Goal: Information Seeking & Learning: Learn about a topic

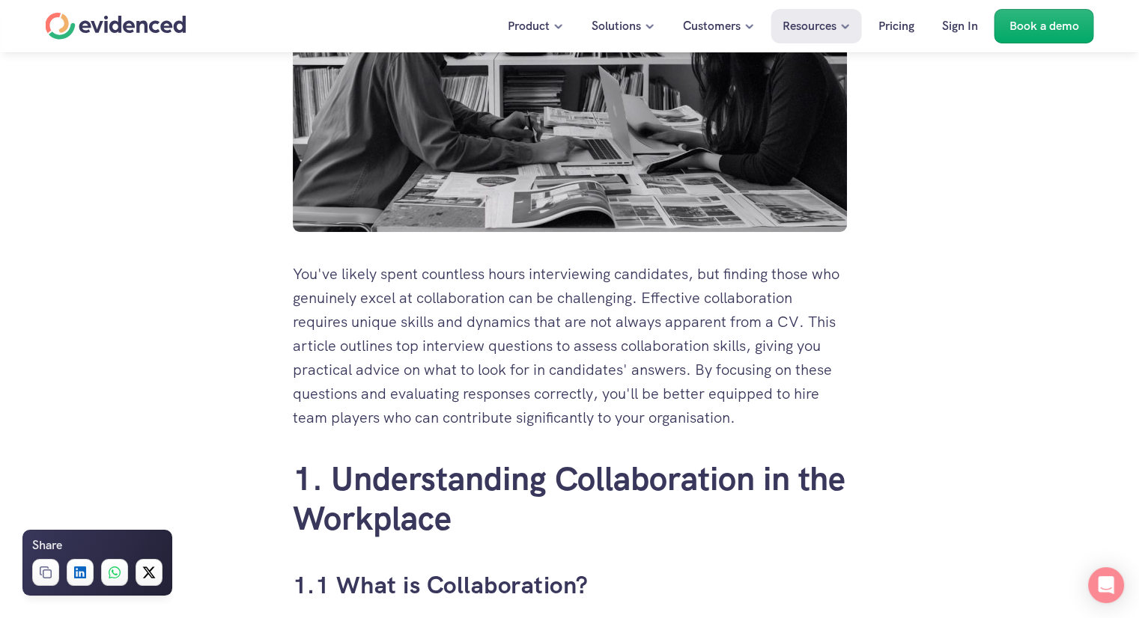
scroll to position [824, 0]
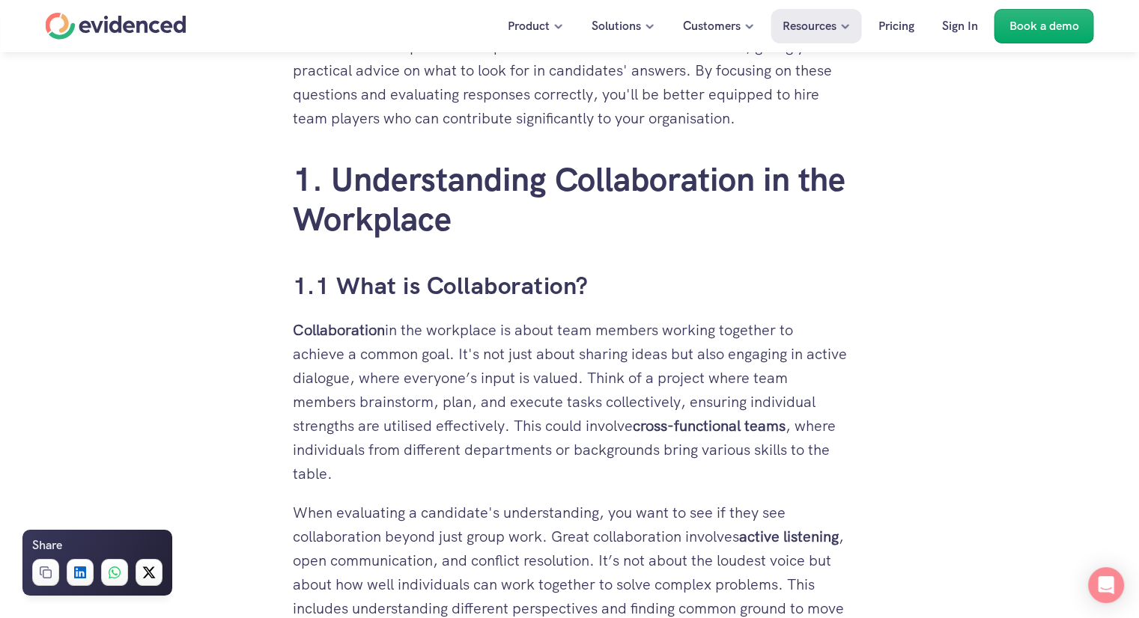
click at [473, 291] on h3 "1.1 What is Collaboration?" at bounding box center [570, 287] width 554 height 34
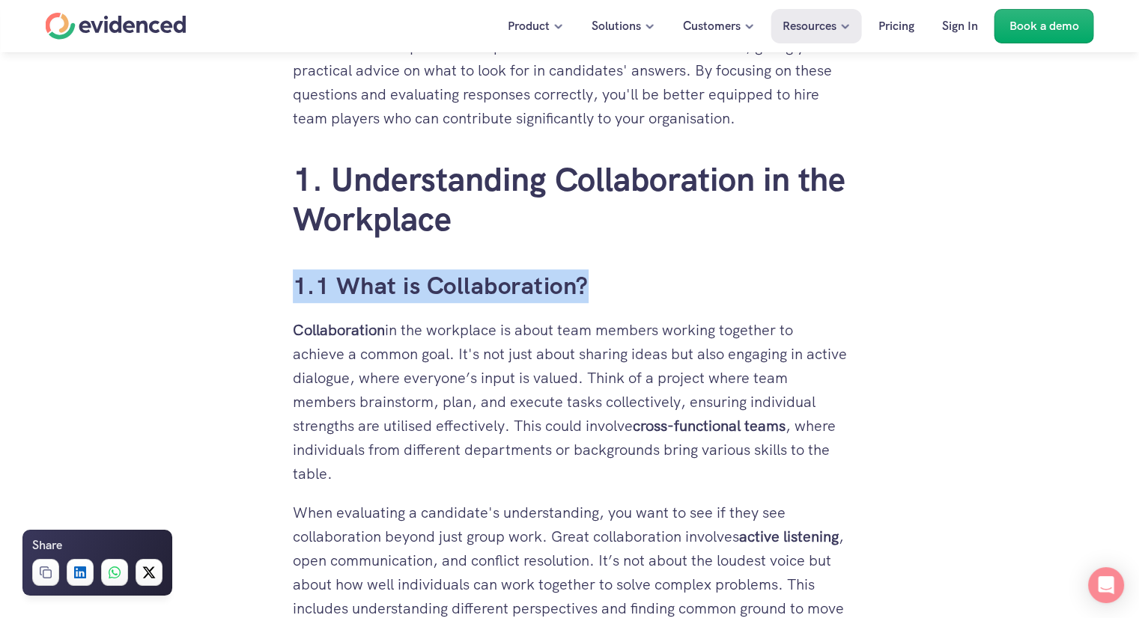
click at [473, 291] on h3 "1.1 What is Collaboration?" at bounding box center [570, 287] width 554 height 34
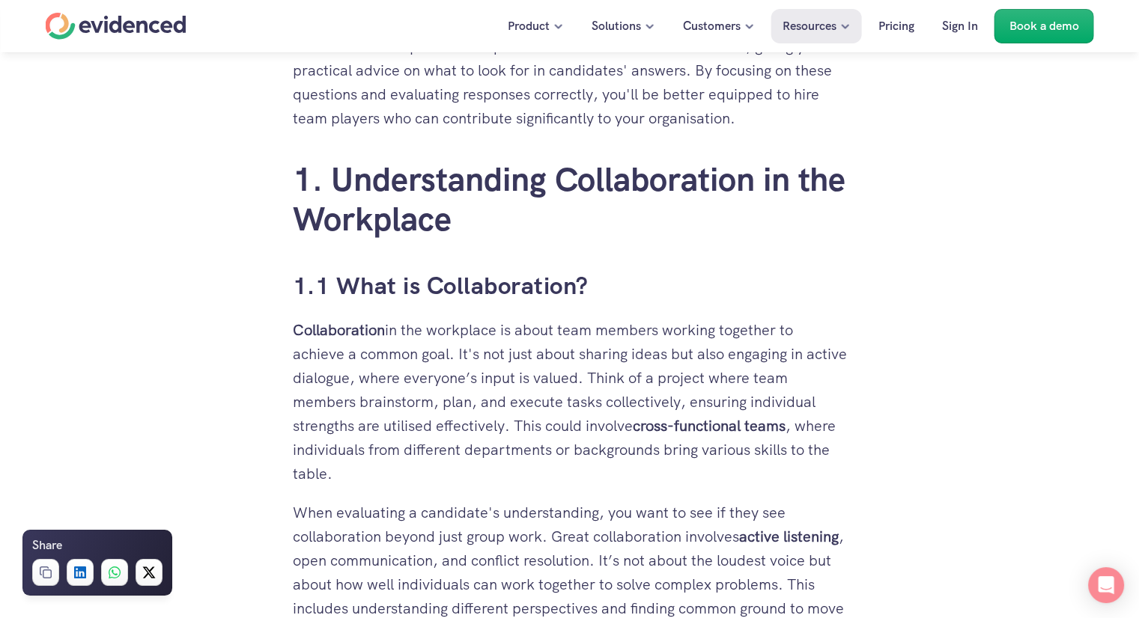
click at [482, 378] on p "Collaboration in the workplace is about team members working together to achiev…" at bounding box center [570, 402] width 554 height 168
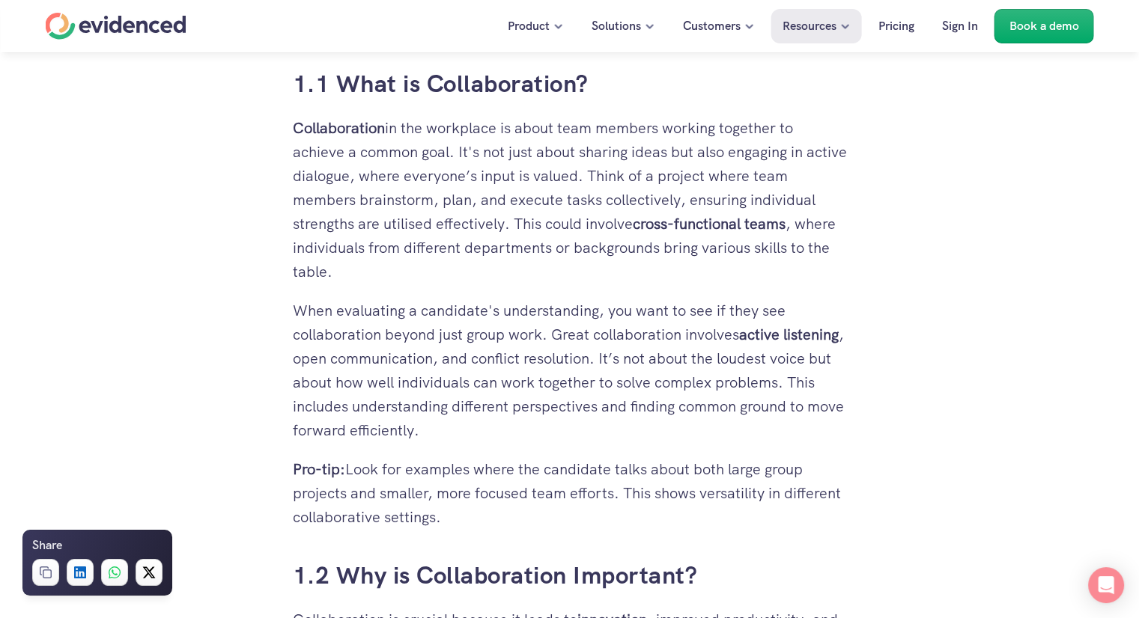
scroll to position [1423, 0]
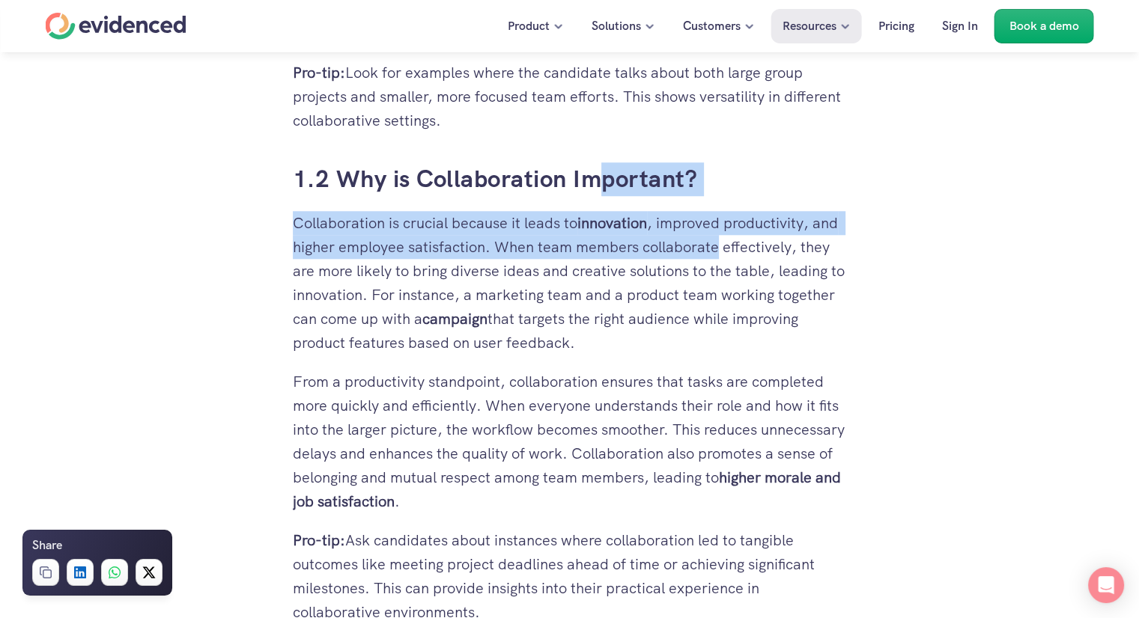
drag, startPoint x: 708, startPoint y: 205, endPoint x: 716, endPoint y: 245, distance: 40.5
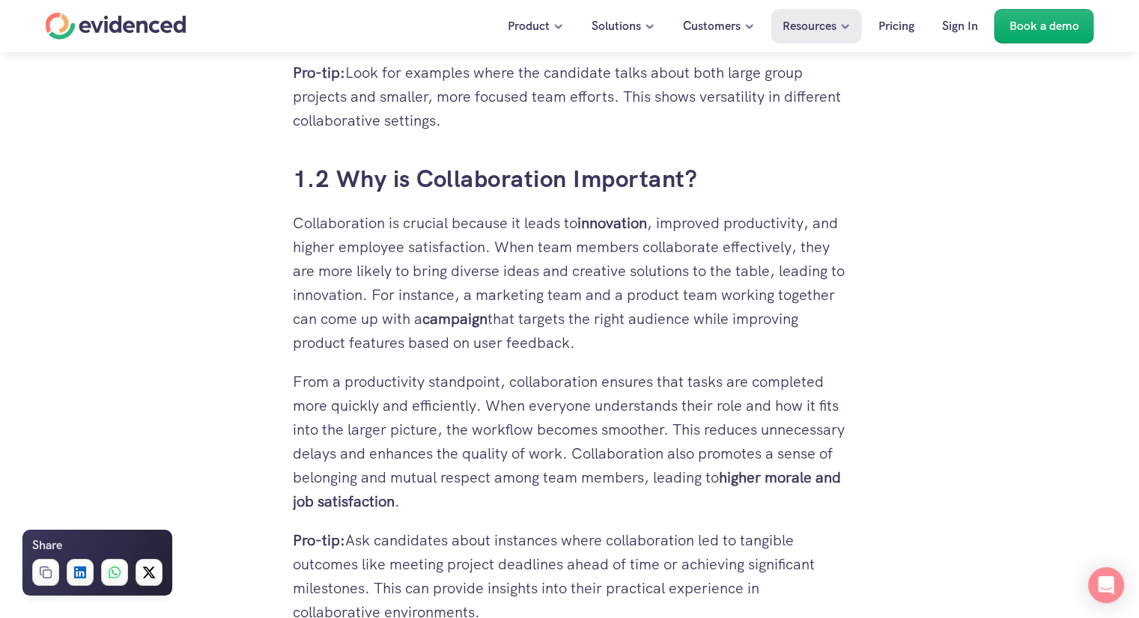
click at [728, 300] on p "Collaboration is crucial because it leads to innovation , improved productivity…" at bounding box center [570, 283] width 554 height 144
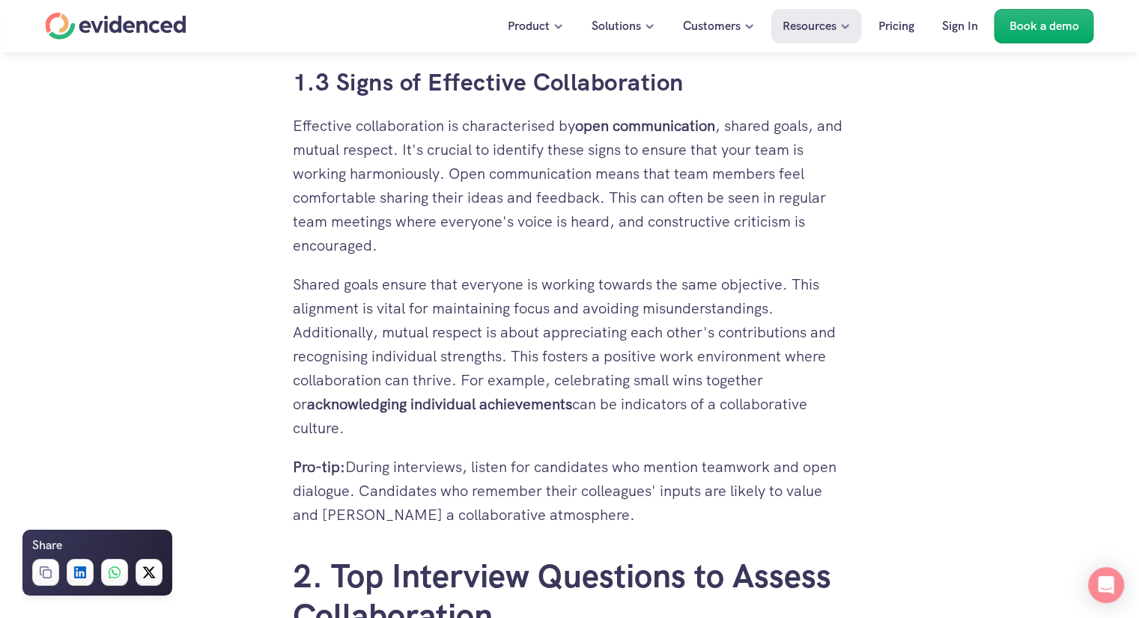
scroll to position [2022, 0]
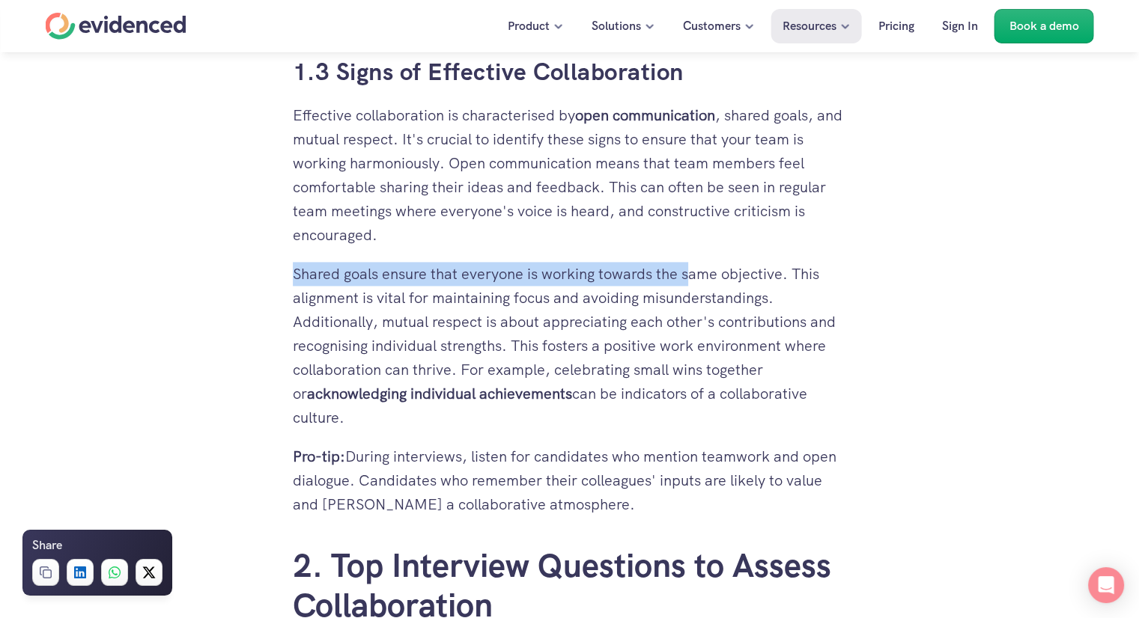
drag, startPoint x: 692, startPoint y: 233, endPoint x: 687, endPoint y: 280, distance: 47.4
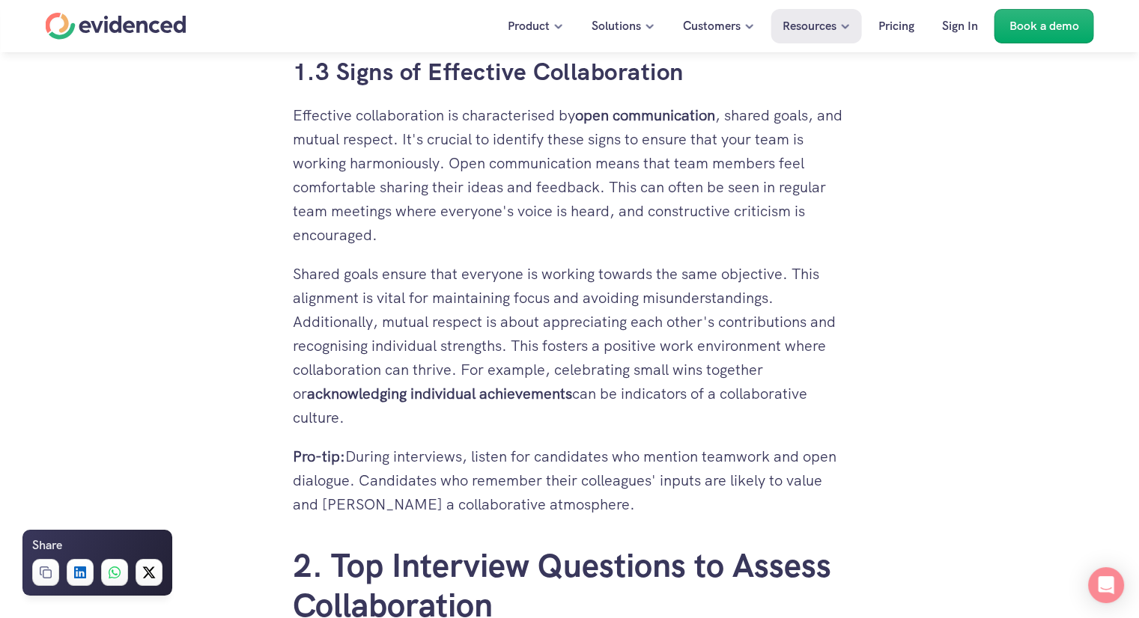
click at [651, 191] on p "Effective collaboration is characterised by open communication , shared goals, …" at bounding box center [570, 175] width 554 height 144
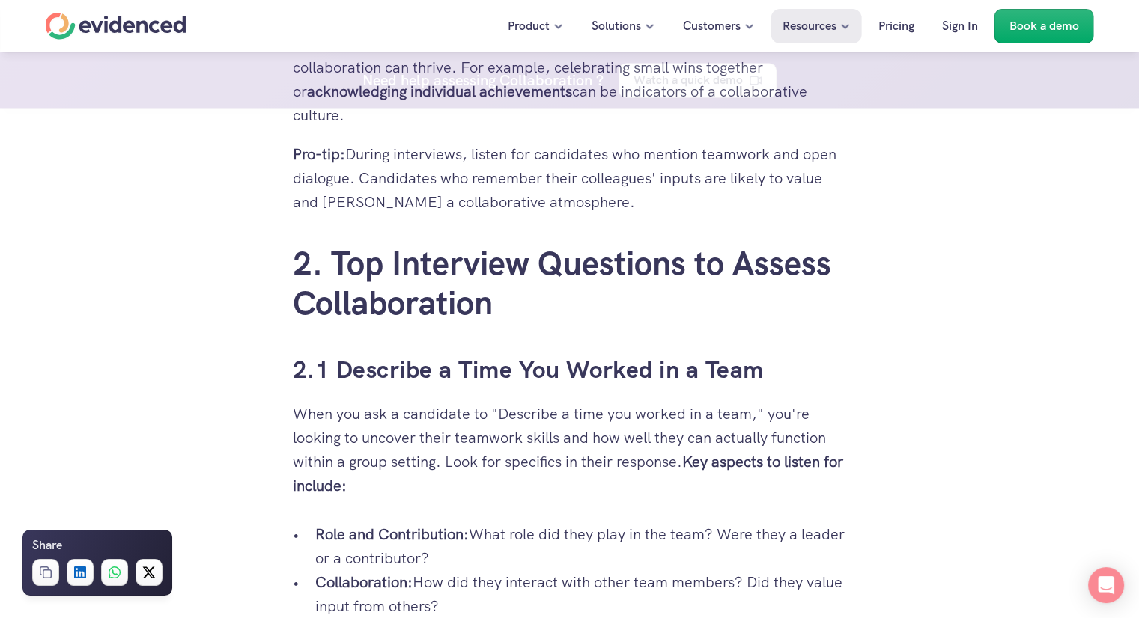
scroll to position [2471, 0]
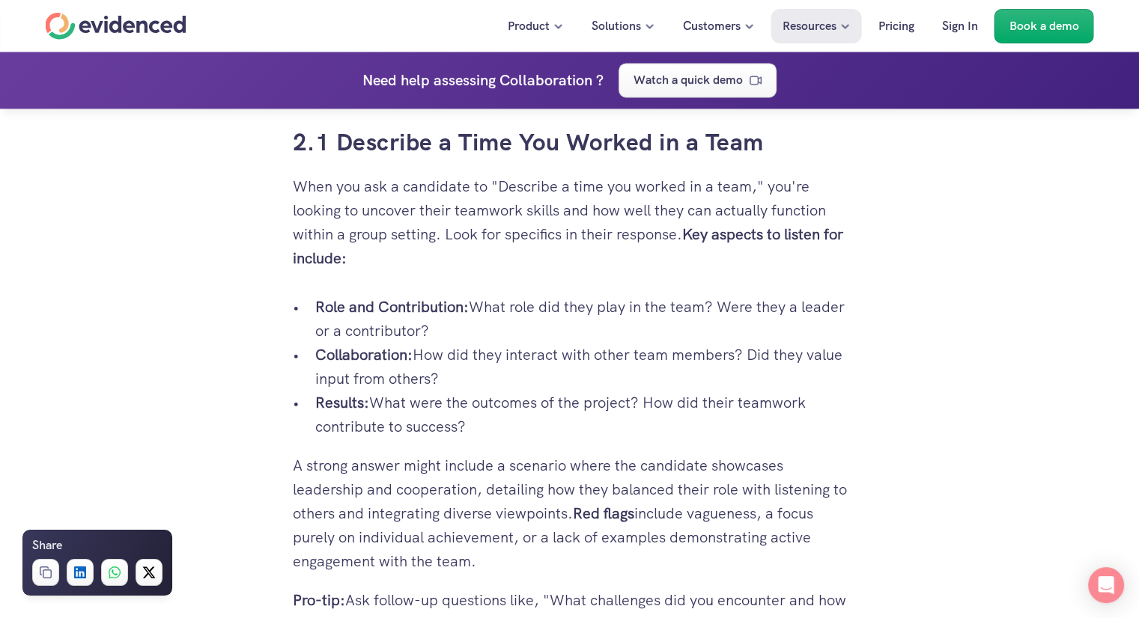
drag, startPoint x: 532, startPoint y: 252, endPoint x: 530, endPoint y: 289, distance: 36.7
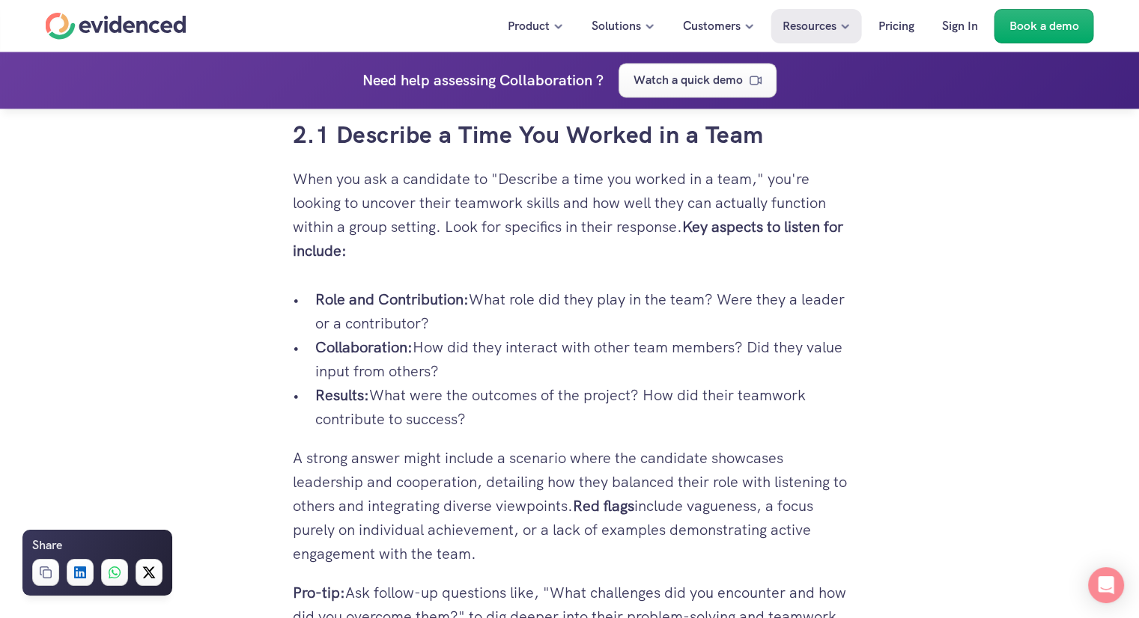
click at [549, 201] on p "When you ask a candidate to "Describe a time you worked in a team," you're look…" at bounding box center [570, 215] width 554 height 96
click at [544, 243] on p "When you ask a candidate to "Describe a time you worked in a team," you're look…" at bounding box center [570, 215] width 554 height 96
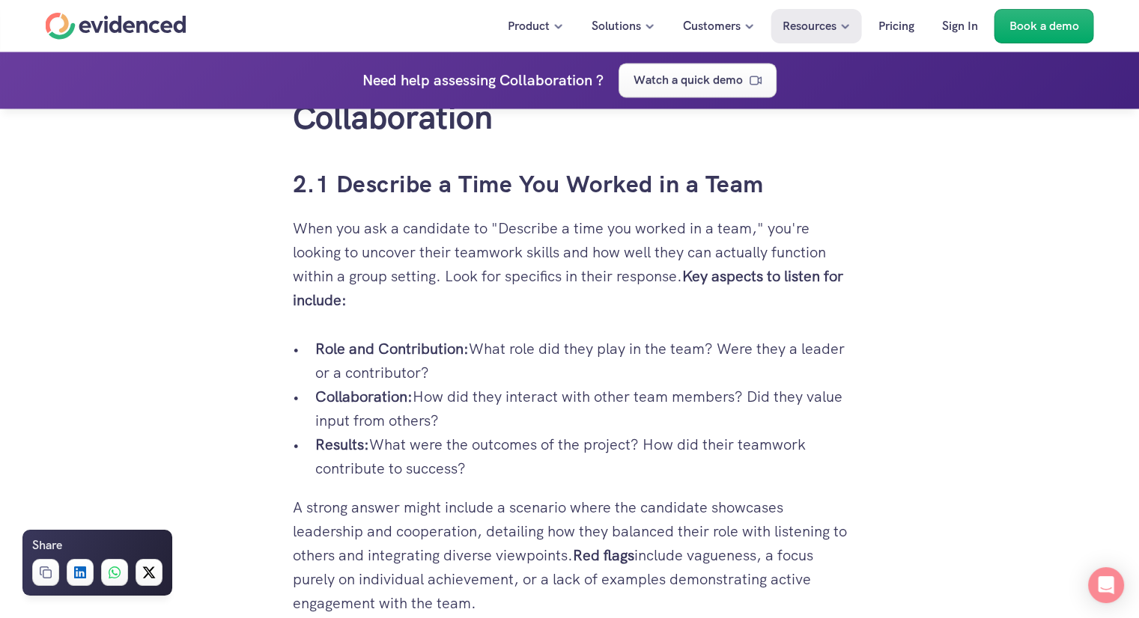
scroll to position [2484, 0]
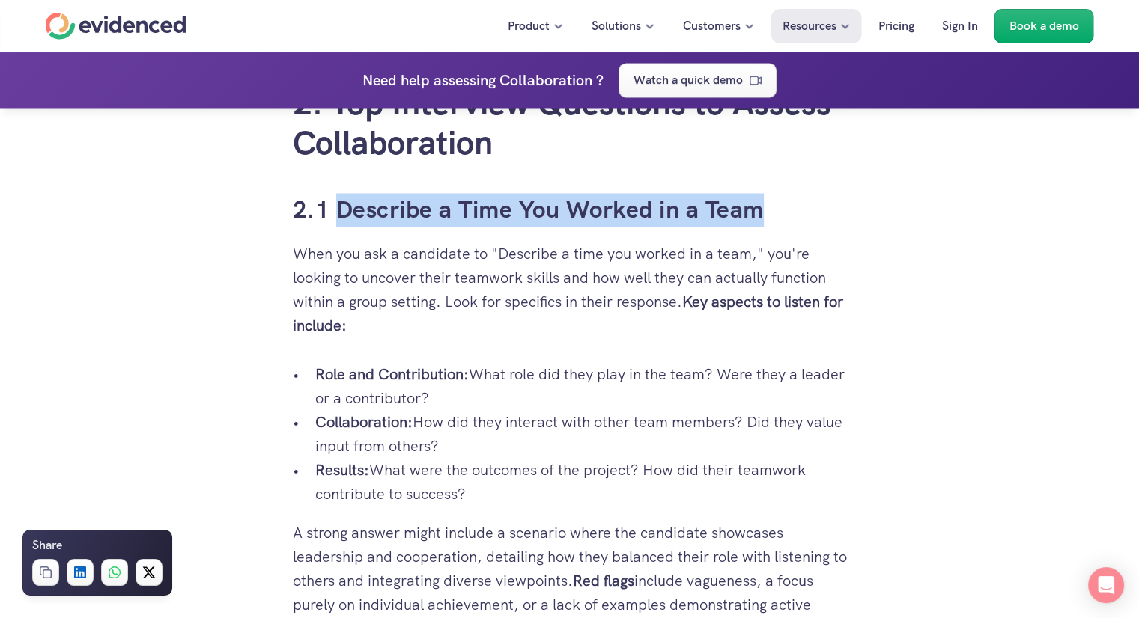
drag, startPoint x: 334, startPoint y: 204, endPoint x: 798, endPoint y: 207, distance: 464.3
click at [798, 207] on h3 "2.1 Describe a Time You Worked in a Team" at bounding box center [570, 210] width 554 height 34
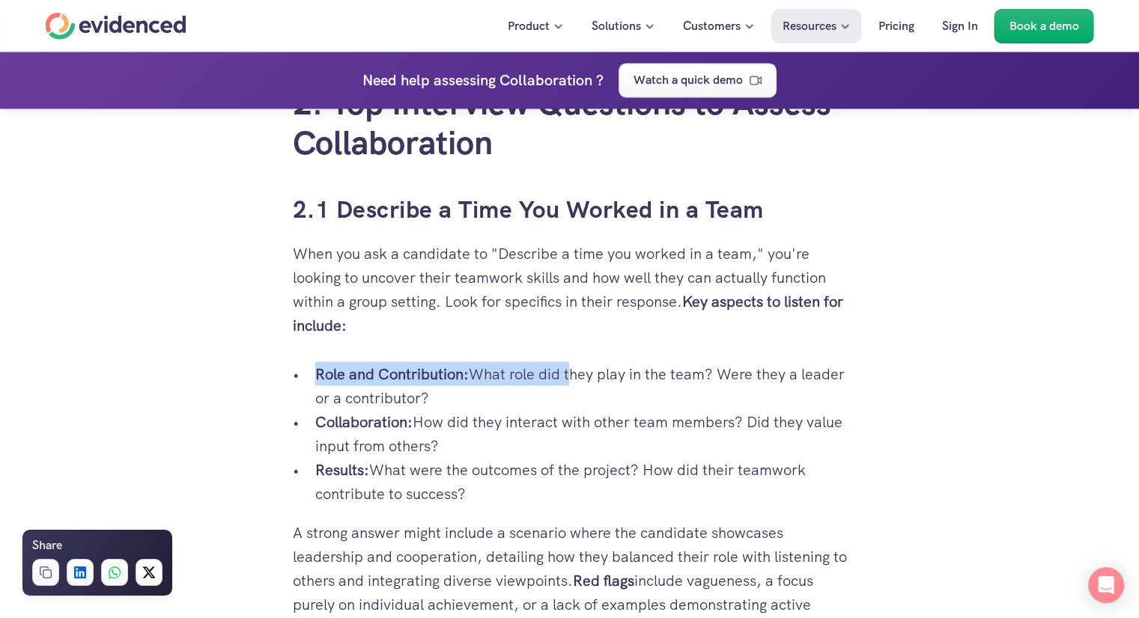
drag, startPoint x: 574, startPoint y: 345, endPoint x: 569, endPoint y: 384, distance: 39.3
click at [551, 414] on p "Collaboration: How did they interact with other team members? Did they value in…" at bounding box center [581, 434] width 532 height 48
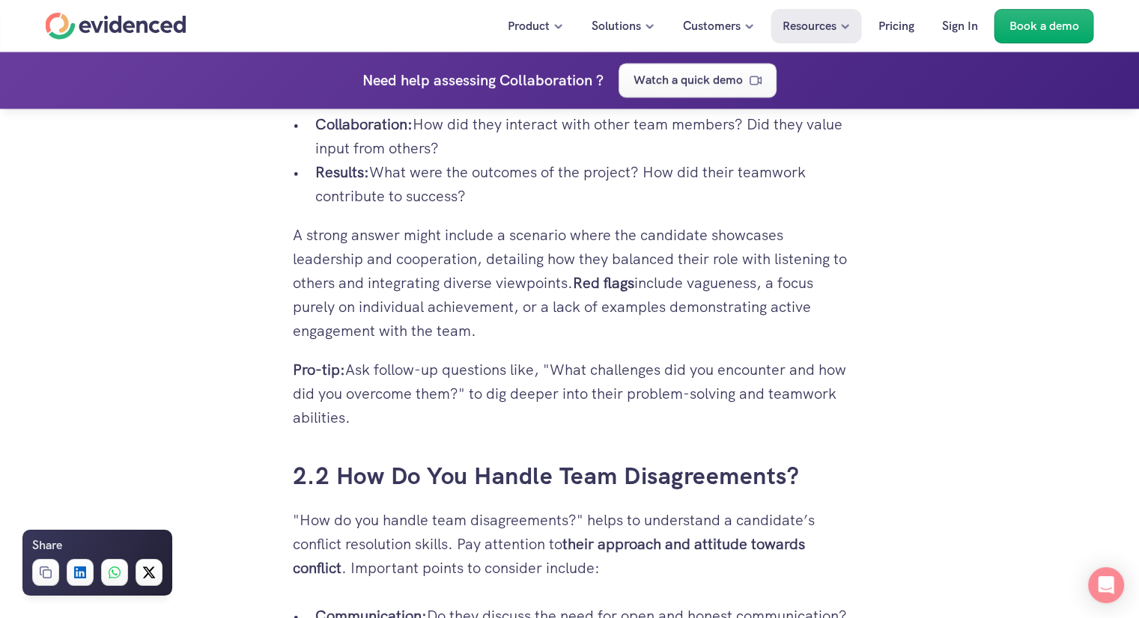
scroll to position [2784, 0]
drag, startPoint x: 554, startPoint y: 418, endPoint x: 413, endPoint y: 399, distance: 142.0
click at [413, 399] on p "Pro-tip: Ask follow-up questions like, "What challenges did you encounter and h…" at bounding box center [570, 392] width 554 height 72
click at [439, 423] on p "Pro-tip: Ask follow-up questions like, "What challenges did you encounter and h…" at bounding box center [570, 392] width 554 height 72
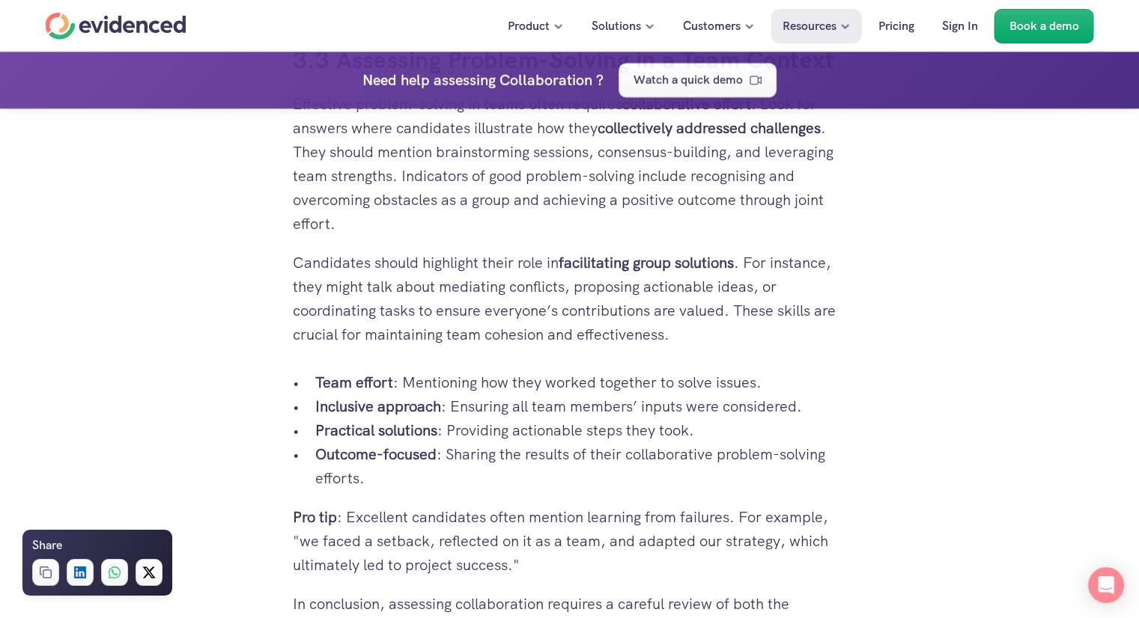
scroll to position [6528, 0]
